Goal: Use online tool/utility

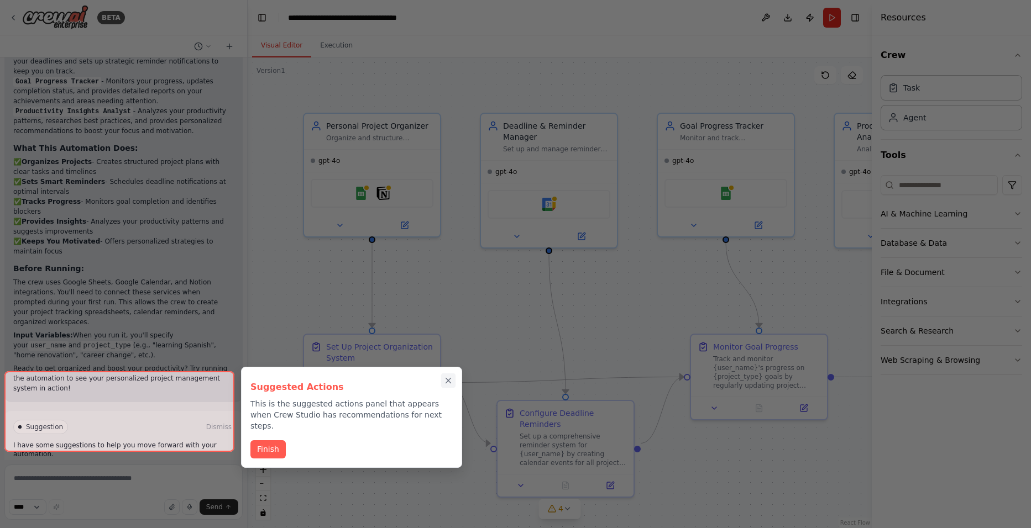
click at [450, 376] on icon "Close walkthrough" at bounding box center [448, 381] width 10 height 10
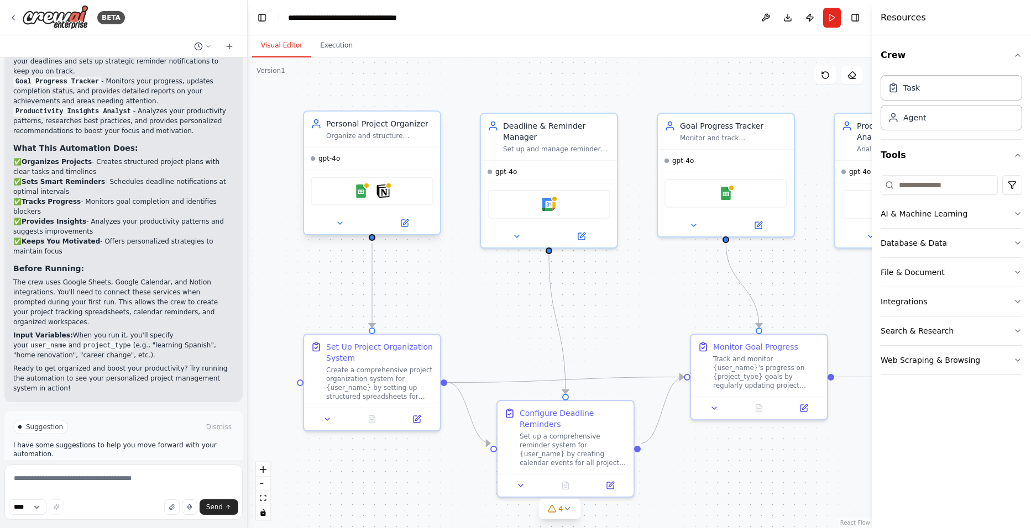
click at [373, 133] on div "Organize and structure {user_name}'s personal projects by creating systematic p…" at bounding box center [379, 136] width 107 height 9
click at [366, 143] on div "Personal Project Organizer Organize and structure {user_name}'s personal projec…" at bounding box center [372, 129] width 136 height 35
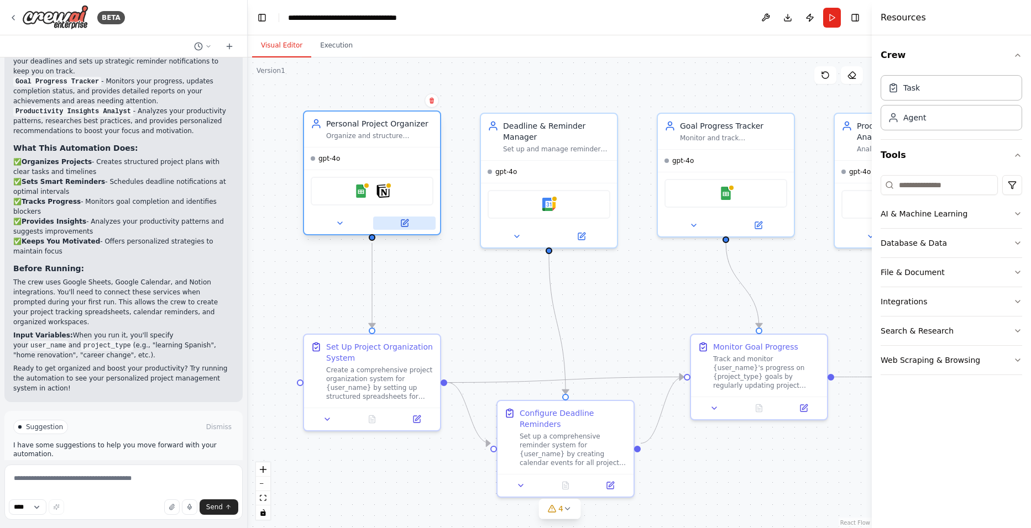
click at [407, 225] on icon at bounding box center [404, 223] width 7 height 7
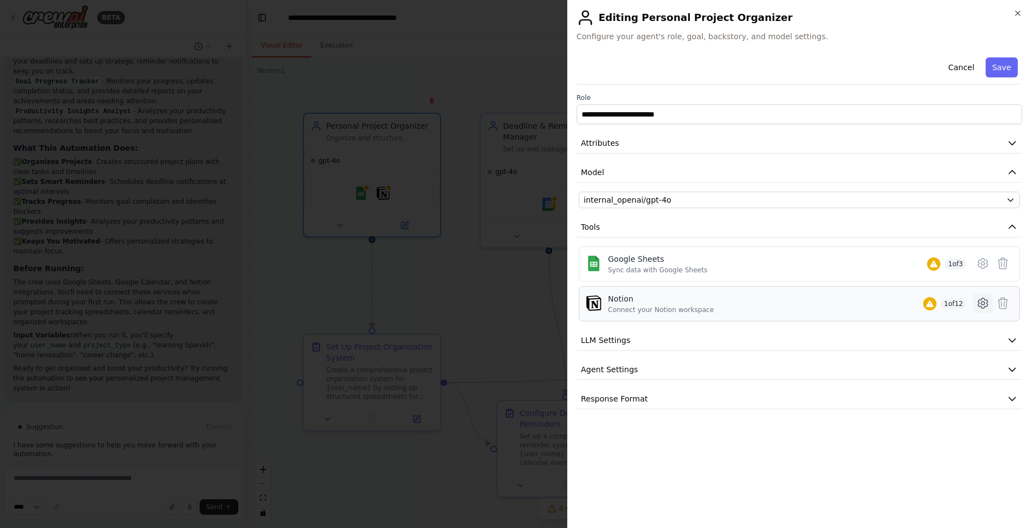
click at [987, 301] on icon at bounding box center [982, 303] width 9 height 10
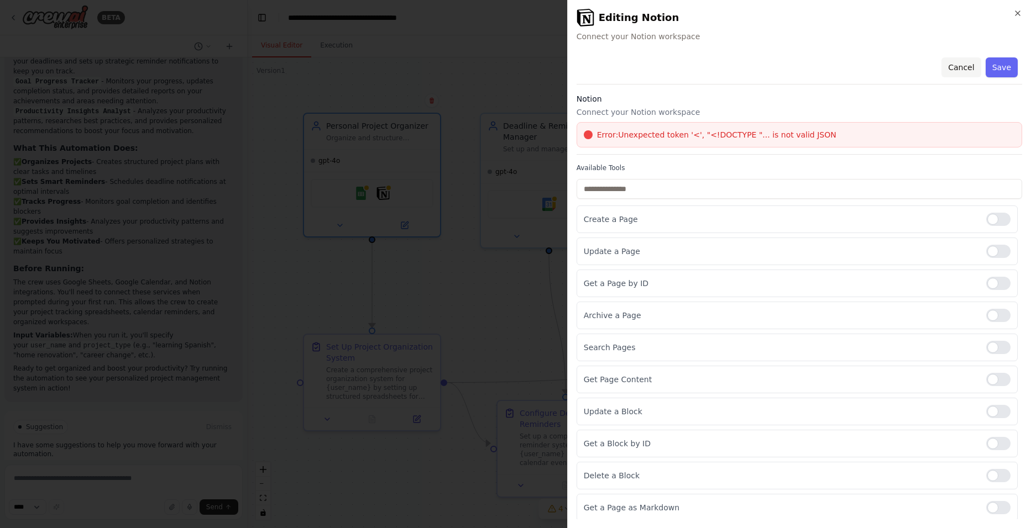
click at [957, 66] on button "Cancel" at bounding box center [960, 67] width 39 height 20
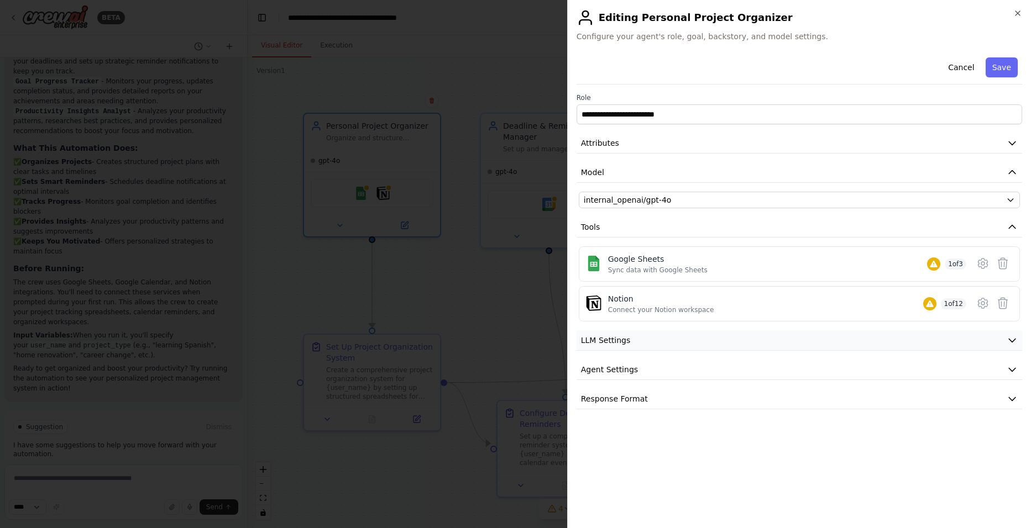
click at [704, 340] on button "LLM Settings" at bounding box center [798, 340] width 445 height 20
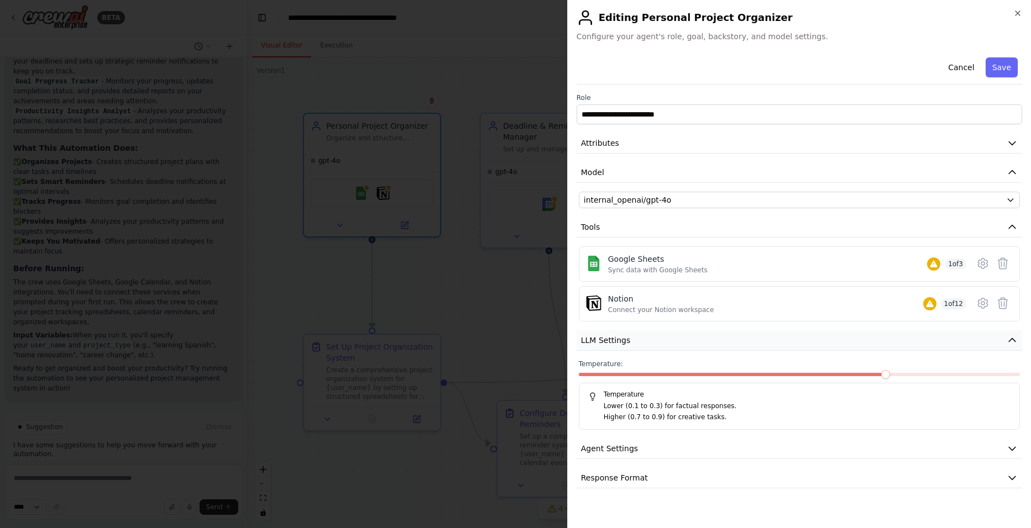
click at [704, 340] on button "LLM Settings" at bounding box center [798, 340] width 445 height 20
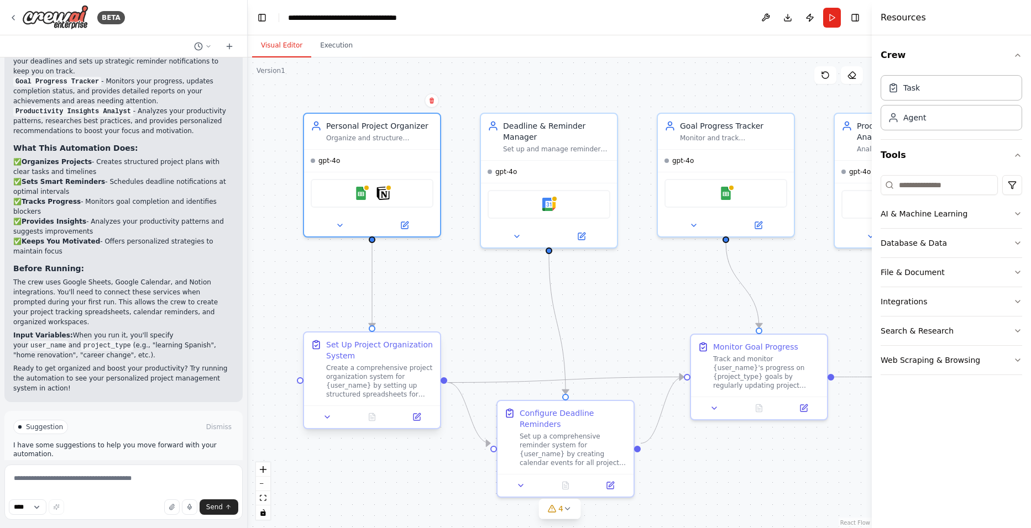
click at [371, 371] on div "Create a comprehensive project organization system for {user_name} by setting u…" at bounding box center [379, 381] width 107 height 35
click at [419, 424] on div at bounding box center [372, 417] width 136 height 23
click at [415, 419] on icon at bounding box center [416, 417] width 7 height 7
